Goal: Register for event/course

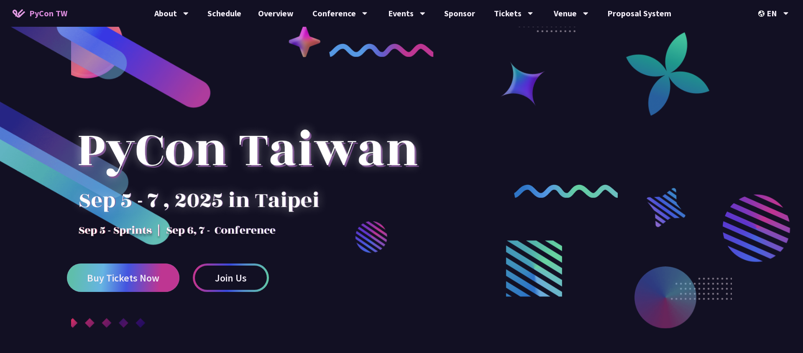
click at [137, 290] on link "Buy Tickets Now" at bounding box center [123, 278] width 113 height 28
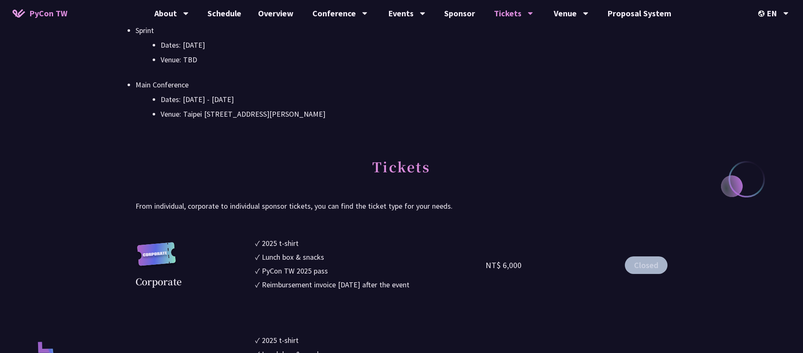
scroll to position [408, 0]
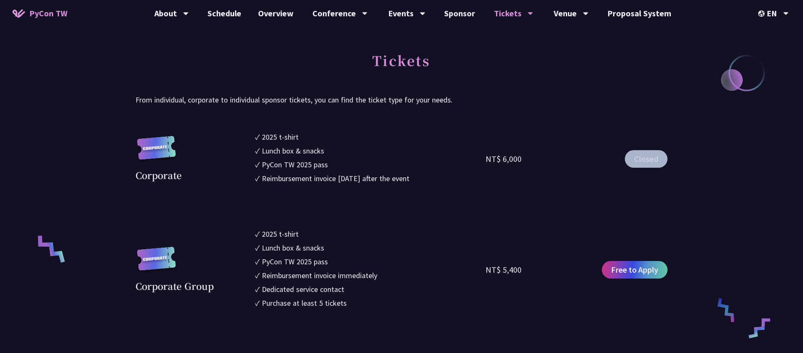
click at [641, 155] on button "Closed" at bounding box center [646, 159] width 43 height 18
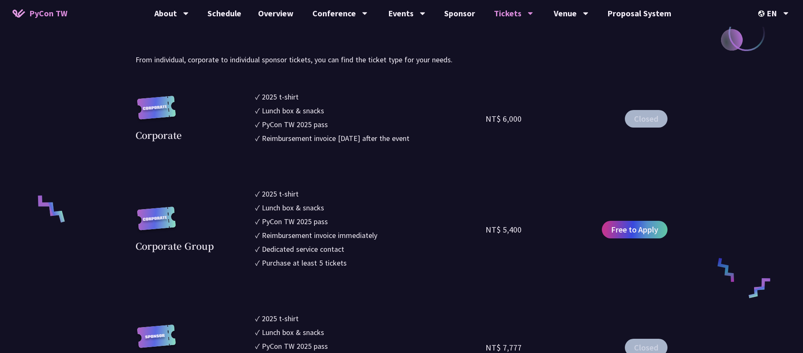
scroll to position [502, 0]
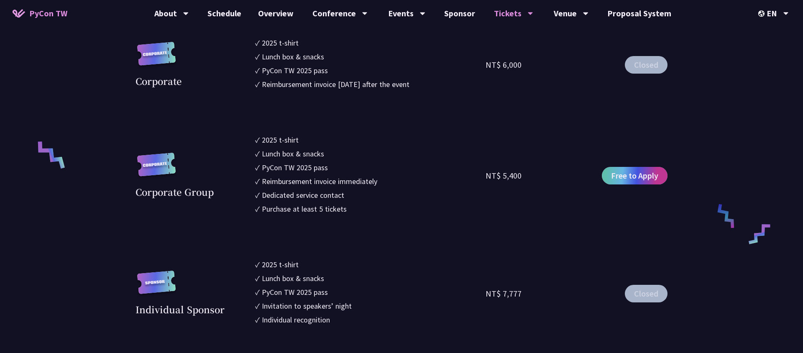
click at [616, 175] on span "Free to Apply" at bounding box center [634, 175] width 47 height 13
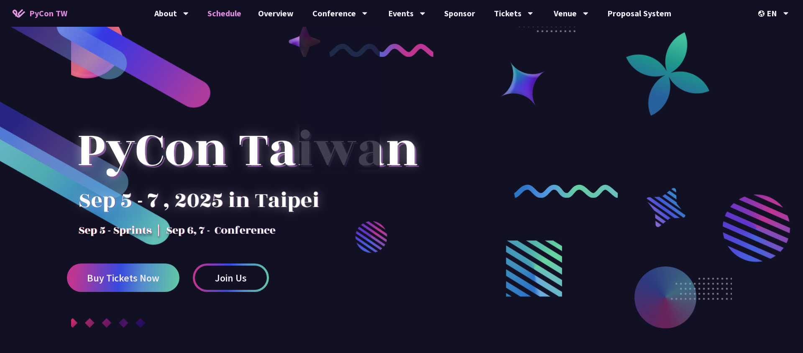
click at [213, 15] on link "Schedule" at bounding box center [224, 13] width 51 height 27
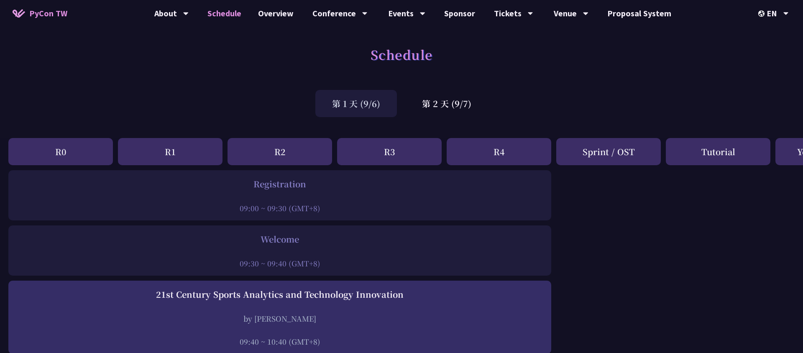
drag, startPoint x: 252, startPoint y: 184, endPoint x: 366, endPoint y: 213, distance: 118.3
click at [366, 213] on div "Registration 09:00 ~ 09:30 (GMT+8)" at bounding box center [279, 195] width 543 height 50
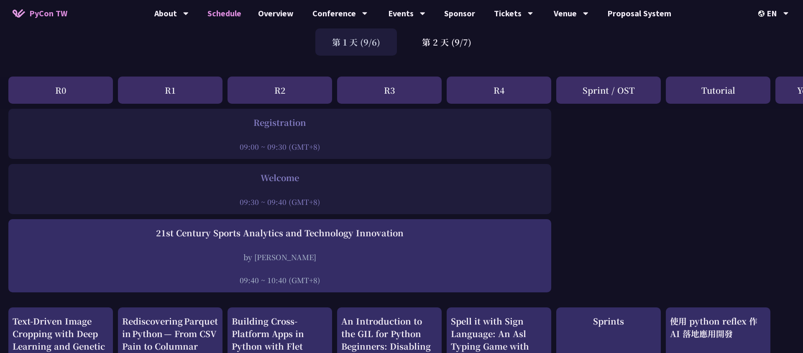
scroll to position [112, 0]
